Goal: Task Accomplishment & Management: Use online tool/utility

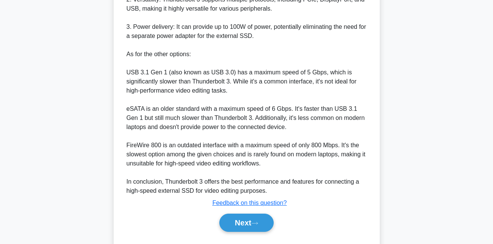
scroll to position [317, 0]
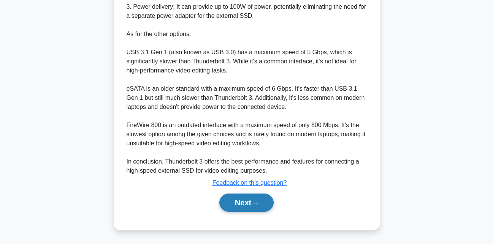
click at [239, 200] on button "Next" at bounding box center [246, 203] width 54 height 18
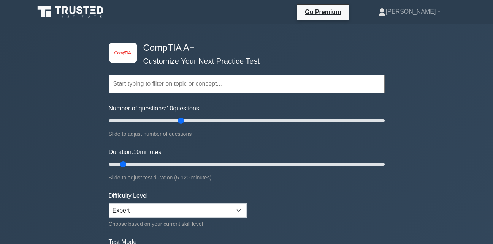
click at [222, 83] on input "text" at bounding box center [247, 84] width 276 height 18
